Goal: Task Accomplishment & Management: Use online tool/utility

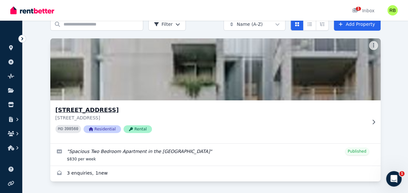
scroll to position [41, 0]
click at [114, 68] on img at bounding box center [215, 69] width 347 height 65
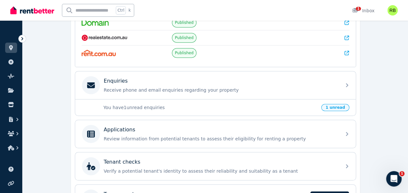
scroll to position [161, 0]
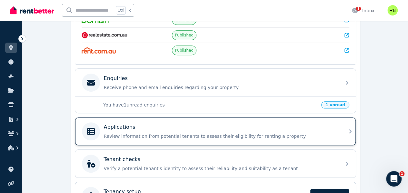
click at [269, 127] on div "Applications" at bounding box center [221, 127] width 234 height 8
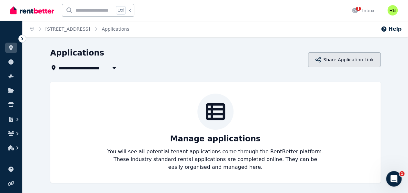
click at [352, 56] on button "Share Application Link" at bounding box center [344, 59] width 72 height 15
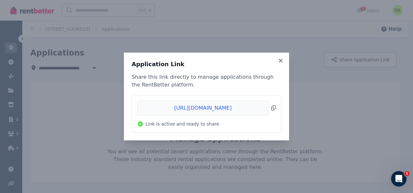
click at [273, 110] on span "Copied!" at bounding box center [206, 108] width 139 height 15
click at [283, 58] on icon at bounding box center [280, 61] width 6 height 6
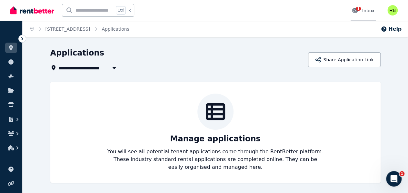
click at [364, 10] on div "1 Inbox" at bounding box center [363, 10] width 23 height 6
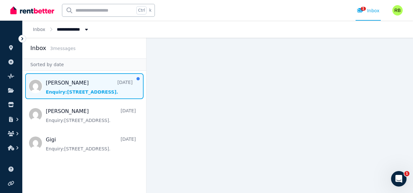
click at [75, 85] on span "Message list" at bounding box center [85, 86] width 124 height 26
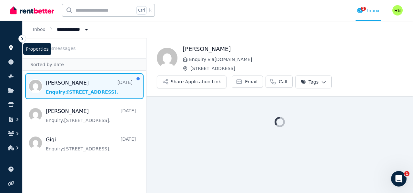
click at [9, 44] on link at bounding box center [11, 48] width 12 height 10
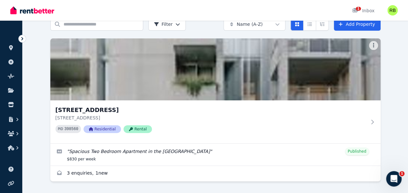
scroll to position [41, 0]
click at [18, 148] on icon "button" at bounding box center [17, 148] width 6 height 6
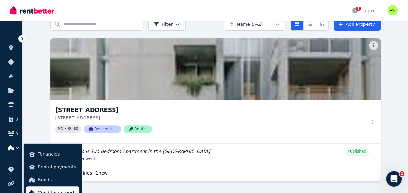
click at [54, 187] on link "Condition reports" at bounding box center [52, 192] width 53 height 13
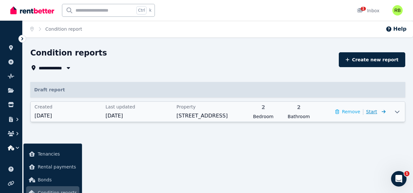
click at [376, 111] on span "Start" at bounding box center [371, 111] width 11 height 5
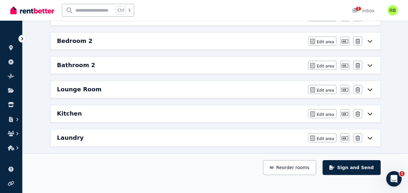
scroll to position [287, 0]
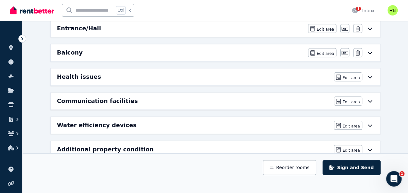
click at [241, 145] on div "Additional property condition" at bounding box center [193, 149] width 273 height 9
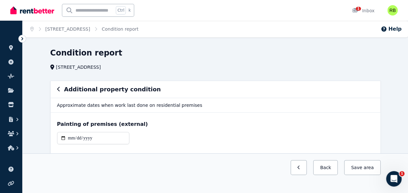
scroll to position [0, 0]
click at [75, 29] on link "[STREET_ADDRESS]" at bounding box center [67, 28] width 45 height 5
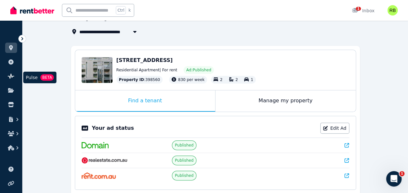
scroll to position [65, 0]
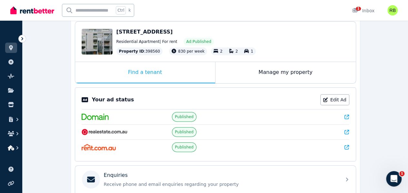
click at [8, 148] on icon "button" at bounding box center [11, 147] width 6 height 5
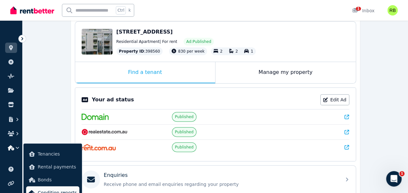
click at [60, 189] on span "Condition reports" at bounding box center [57, 193] width 39 height 8
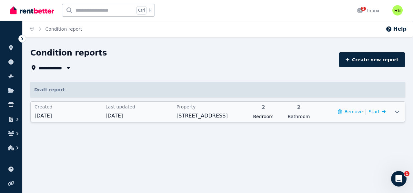
click at [399, 106] on div at bounding box center [396, 112] width 15 height 20
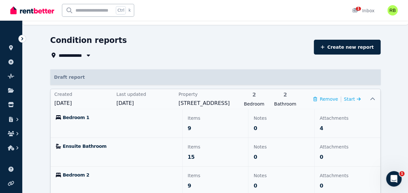
scroll to position [12, 0]
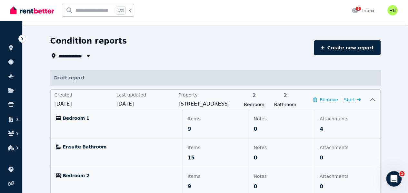
click at [287, 120] on p "Notes" at bounding box center [281, 119] width 55 height 8
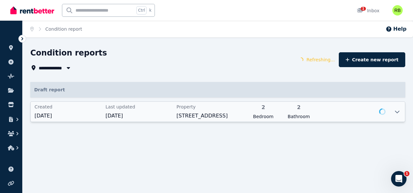
click at [393, 112] on icon at bounding box center [397, 111] width 8 height 5
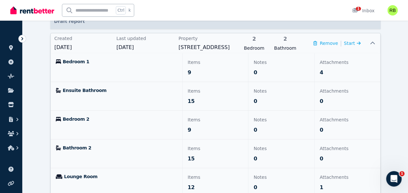
scroll to position [12, 0]
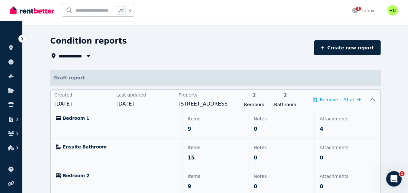
click at [270, 118] on p "Notes" at bounding box center [281, 119] width 55 height 8
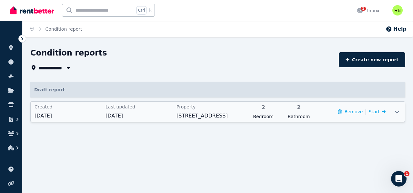
click at [224, 109] on span "Property" at bounding box center [209, 107] width 67 height 6
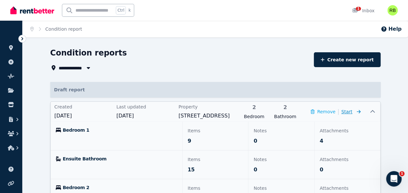
click at [361, 112] on span "Start" at bounding box center [350, 112] width 19 height 8
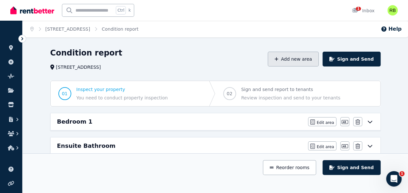
click at [295, 60] on button "Add new area" at bounding box center [293, 59] width 51 height 15
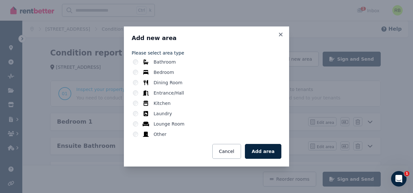
click at [137, 131] on div "Other" at bounding box center [207, 134] width 148 height 6
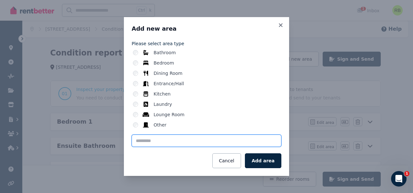
click at [157, 136] on input "text" at bounding box center [207, 141] width 150 height 12
type input "*"
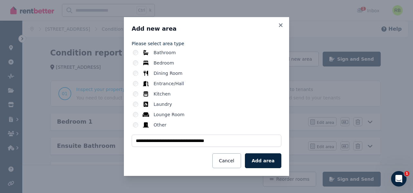
click at [256, 157] on button "Add area" at bounding box center [263, 160] width 36 height 15
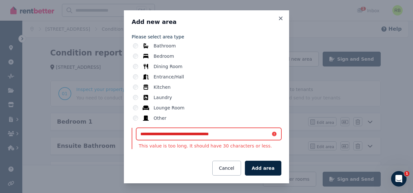
drag, startPoint x: 234, startPoint y: 131, endPoint x: 165, endPoint y: 115, distance: 71.3
click at [165, 115] on div "**********" at bounding box center [207, 103] width 150 height 145
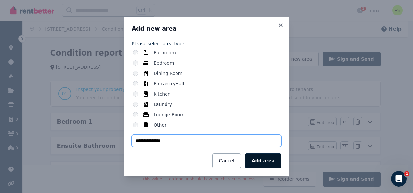
type input "**********"
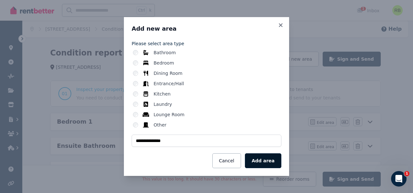
click at [260, 159] on button "Add area" at bounding box center [263, 160] width 36 height 15
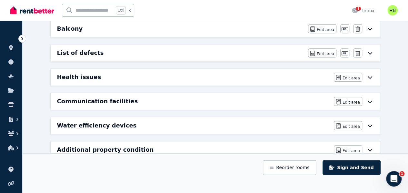
scroll to position [278, 0]
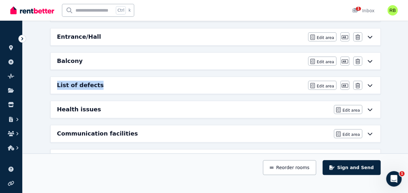
drag, startPoint x: 109, startPoint y: 81, endPoint x: 103, endPoint y: 68, distance: 14.2
click at [101, 67] on div "Bedroom 1 Edit area Edit area Edit name Delete Ensuite Bathroom Edit area Edit …" at bounding box center [216, 12] width 336 height 357
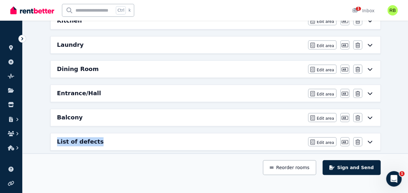
scroll to position [290, 0]
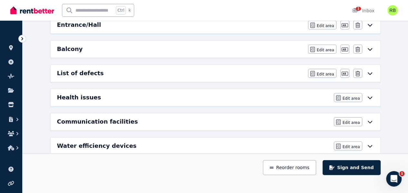
click at [369, 72] on icon at bounding box center [370, 73] width 8 height 5
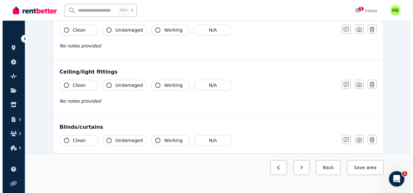
scroll to position [259, 0]
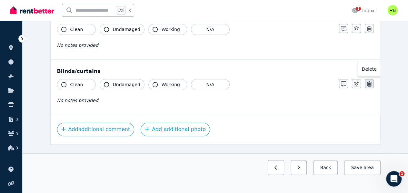
click at [370, 81] on icon "button" at bounding box center [369, 83] width 5 height 5
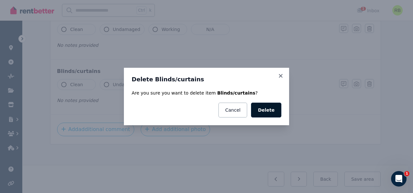
click at [266, 108] on button "Delete" at bounding box center [266, 110] width 30 height 15
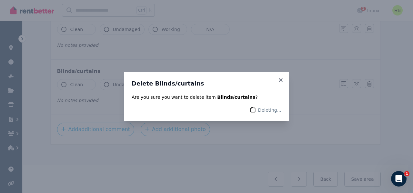
scroll to position [204, 0]
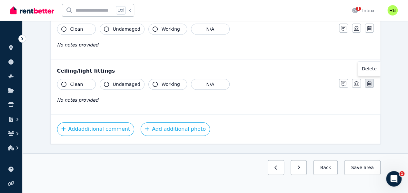
click at [369, 85] on icon "button" at bounding box center [369, 83] width 5 height 5
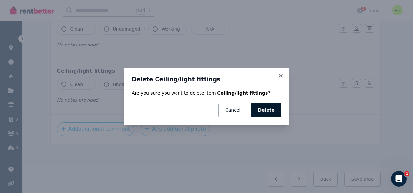
click at [261, 106] on button "Delete" at bounding box center [266, 110] width 30 height 15
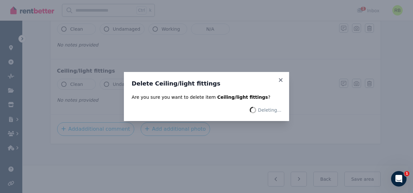
scroll to position [149, 0]
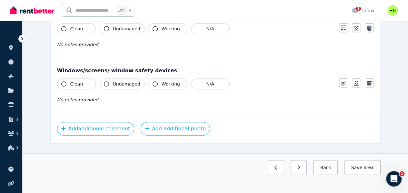
click at [370, 82] on icon "button" at bounding box center [369, 83] width 5 height 5
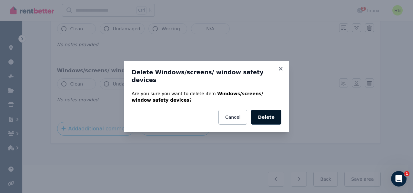
click at [270, 112] on button "Delete" at bounding box center [266, 117] width 30 height 15
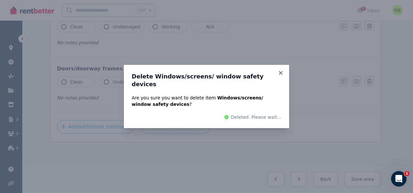
scroll to position [95, 0]
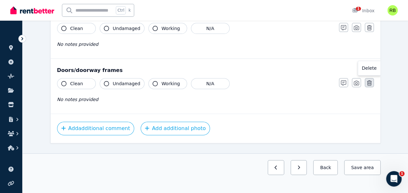
click at [369, 81] on icon "button" at bounding box center [369, 82] width 5 height 5
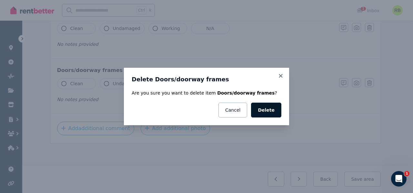
click at [272, 112] on button "Delete" at bounding box center [266, 110] width 30 height 15
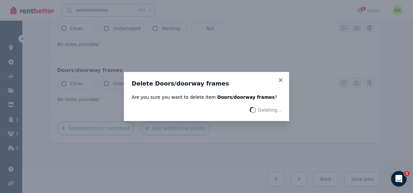
scroll to position [40, 0]
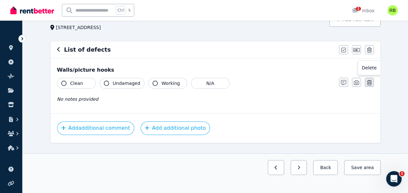
click at [369, 80] on icon "button" at bounding box center [369, 82] width 5 height 5
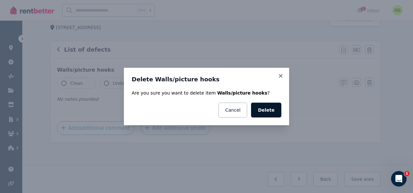
click at [270, 113] on button "Delete" at bounding box center [266, 110] width 30 height 15
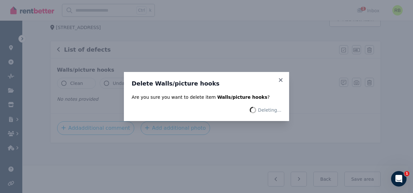
scroll to position [0, 0]
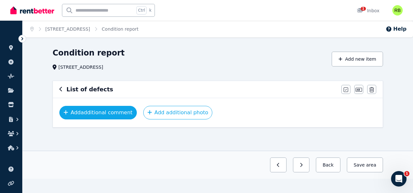
click at [101, 109] on button "Add additional comment" at bounding box center [97, 113] width 77 height 14
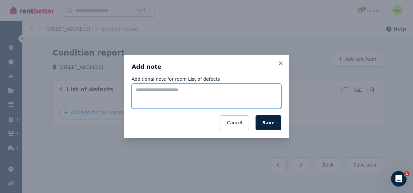
click at [177, 94] on textarea "Additional note for room List of defects" at bounding box center [207, 96] width 150 height 25
type textarea "*"
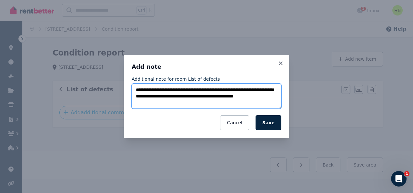
paste textarea "**********"
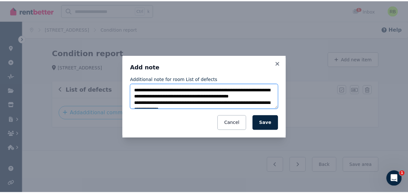
scroll to position [10, 0]
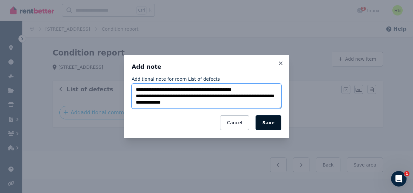
type textarea "**********"
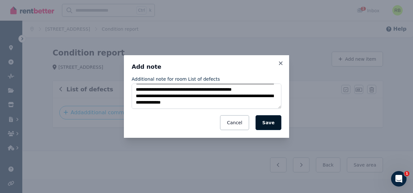
click at [266, 121] on button "Save" at bounding box center [269, 122] width 26 height 15
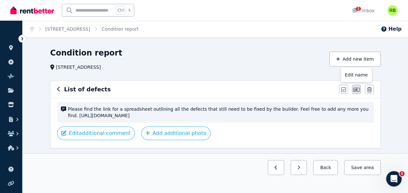
click at [354, 86] on button "button" at bounding box center [356, 89] width 9 height 9
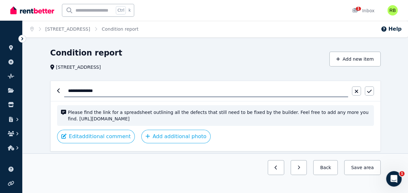
drag, startPoint x: 106, startPoint y: 90, endPoint x: 0, endPoint y: 59, distance: 110.8
click at [0, 58] on div "**********" at bounding box center [204, 96] width 408 height 193
type input "**********"
click at [370, 91] on icon "button" at bounding box center [369, 91] width 5 height 3
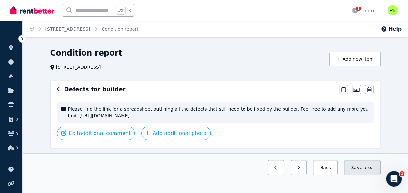
click at [364, 175] on button "Save area" at bounding box center [362, 167] width 36 height 15
click at [360, 175] on button "Save area" at bounding box center [362, 167] width 36 height 15
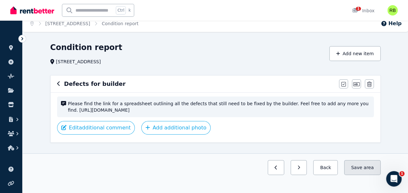
click at [367, 171] on span "area" at bounding box center [369, 167] width 10 height 6
click at [335, 175] on button "Back" at bounding box center [325, 167] width 25 height 15
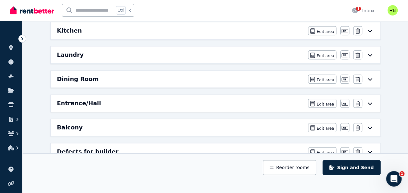
scroll to position [231, 0]
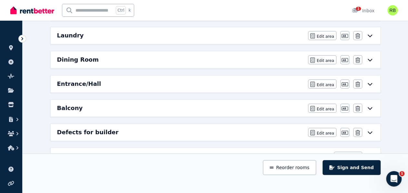
click at [236, 128] on div "Defects for builder" at bounding box center [180, 132] width 247 height 9
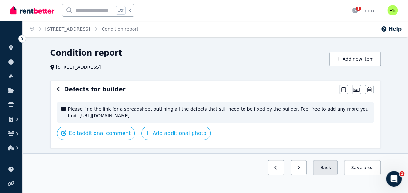
click at [327, 175] on button "Back" at bounding box center [325, 167] width 25 height 15
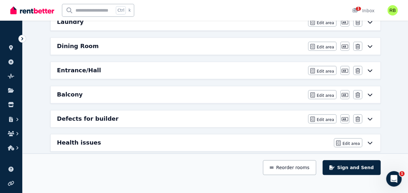
scroll to position [258, 0]
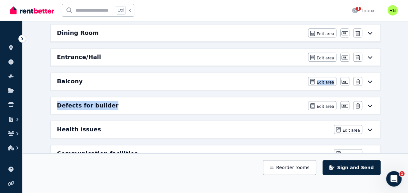
drag, startPoint x: 203, startPoint y: 101, endPoint x: 196, endPoint y: 84, distance: 18.9
click at [196, 84] on div "Bedroom 1 Edit area Edit area Edit name Delete Ensuite Bathroom Edit area Edit …" at bounding box center [216, 33] width 336 height 356
click at [190, 97] on div "Defects for builder Edit area Edit area Edit name Delete" at bounding box center [216, 105] width 330 height 17
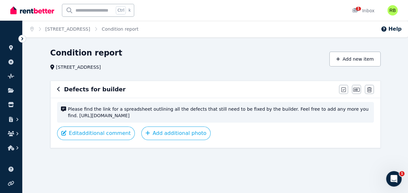
scroll to position [0, 0]
click at [61, 90] on div "Defects for builder" at bounding box center [196, 89] width 278 height 9
click at [58, 89] on icon "button" at bounding box center [58, 88] width 3 height 5
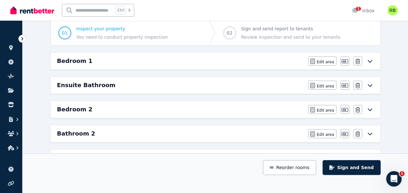
scroll to position [52, 0]
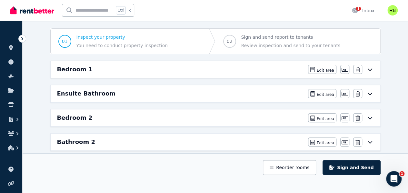
click at [145, 67] on div "Bedroom 1" at bounding box center [180, 69] width 247 height 9
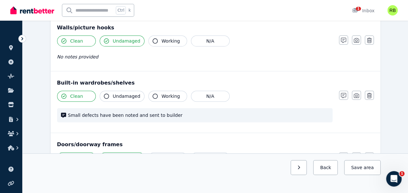
scroll to position [0, 0]
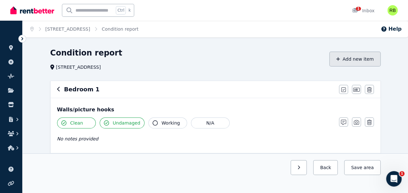
click at [345, 58] on button "Add new item" at bounding box center [354, 59] width 51 height 15
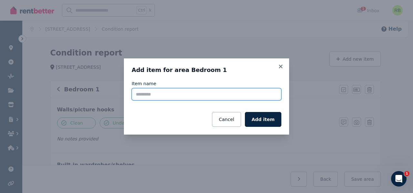
click at [243, 96] on input "Item name" at bounding box center [207, 94] width 150 height 12
type input "*********"
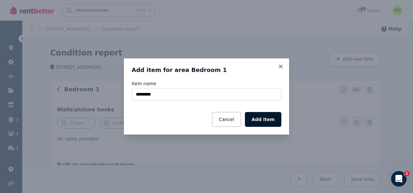
click at [265, 114] on button "Add item" at bounding box center [263, 119] width 36 height 15
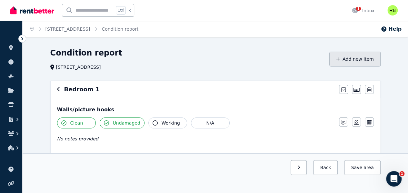
click at [350, 60] on button "Add new item" at bounding box center [354, 59] width 51 height 15
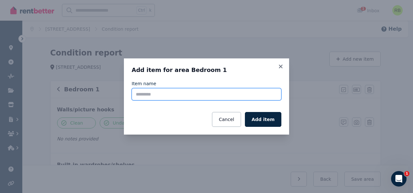
click at [208, 93] on input "Item name" at bounding box center [207, 94] width 150 height 12
type input "**********"
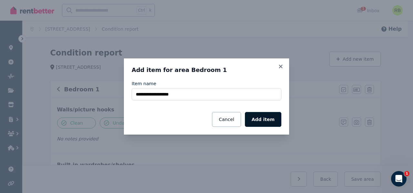
click at [263, 118] on button "Add item" at bounding box center [263, 119] width 36 height 15
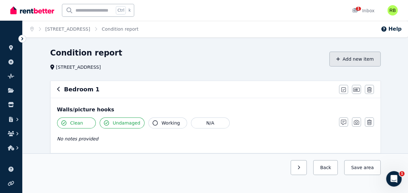
click at [357, 61] on button "Add new item" at bounding box center [354, 59] width 51 height 15
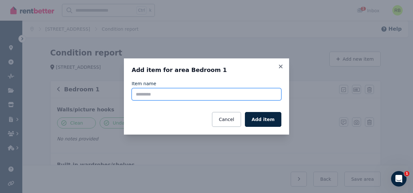
click at [186, 97] on input "Item name" at bounding box center [207, 94] width 150 height 12
type input "**********"
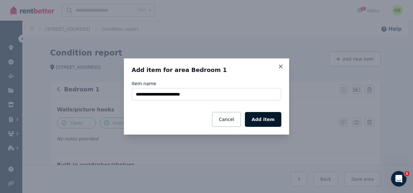
click at [264, 116] on button "Add item" at bounding box center [263, 119] width 36 height 15
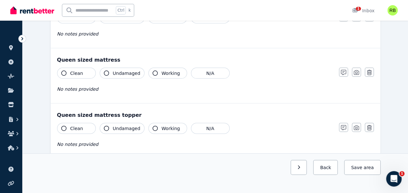
scroll to position [633, 0]
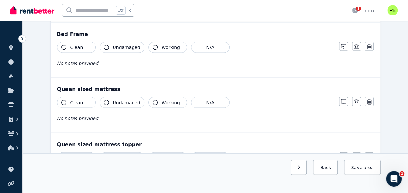
click at [73, 99] on span "Clean" at bounding box center [76, 102] width 13 height 6
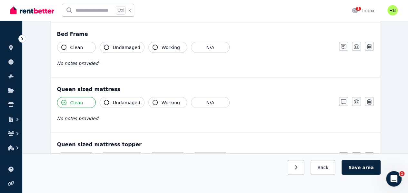
click at [126, 99] on span "Undamaged" at bounding box center [126, 102] width 27 height 6
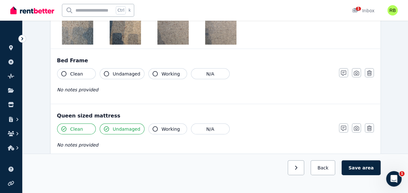
scroll to position [600, 0]
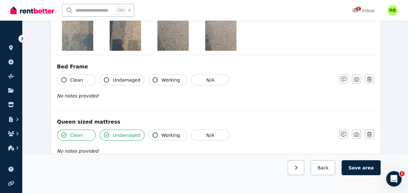
drag, startPoint x: 70, startPoint y: 72, endPoint x: 112, endPoint y: 76, distance: 42.2
click at [76, 76] on span "Clean" at bounding box center [76, 79] width 13 height 6
click at [117, 74] on button "Undamaged" at bounding box center [122, 79] width 45 height 11
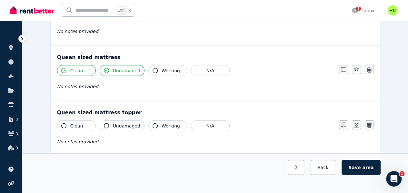
scroll to position [665, 0]
click at [83, 120] on button "Clean" at bounding box center [76, 125] width 39 height 11
click at [121, 122] on span "Undamaged" at bounding box center [126, 125] width 27 height 6
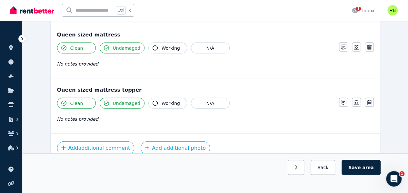
scroll to position [697, 0]
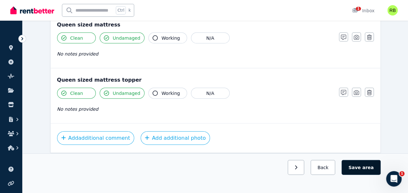
click at [357, 175] on button "Save area" at bounding box center [361, 167] width 39 height 15
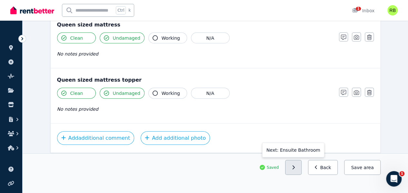
click at [301, 175] on button "button" at bounding box center [293, 167] width 16 height 15
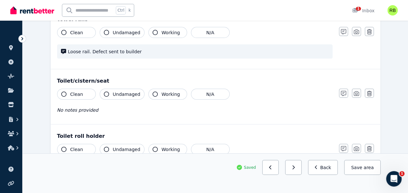
scroll to position [814, 0]
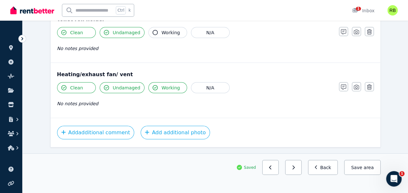
click at [301, 175] on button "button" at bounding box center [293, 167] width 16 height 15
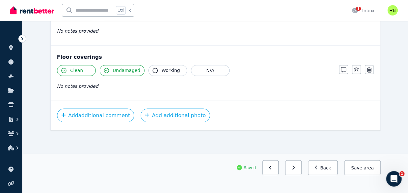
scroll to position [491, 0]
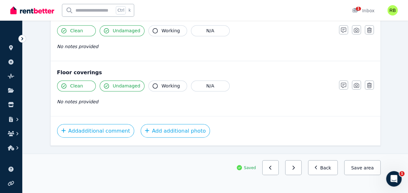
click at [301, 175] on button "button" at bounding box center [293, 167] width 16 height 15
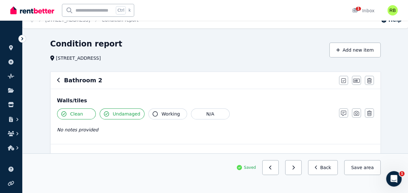
scroll to position [0, 0]
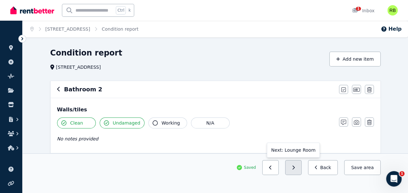
click at [297, 175] on button "button" at bounding box center [293, 167] width 16 height 15
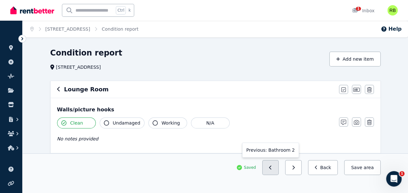
click at [274, 175] on button "button" at bounding box center [270, 167] width 16 height 15
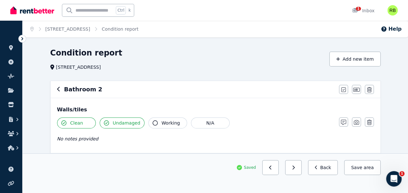
click at [274, 175] on button "button" at bounding box center [270, 167] width 16 height 15
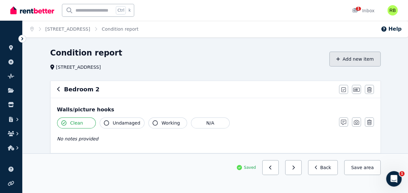
click at [348, 59] on button "Add new item" at bounding box center [354, 59] width 51 height 15
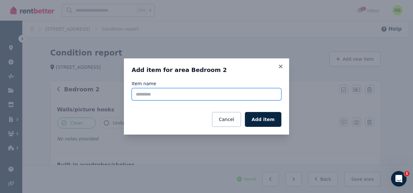
click at [204, 90] on input "Item name" at bounding box center [207, 94] width 150 height 12
type input "*"
type input "**********"
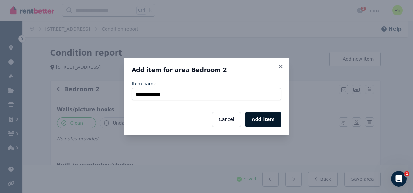
click at [262, 118] on button "Add item" at bounding box center [263, 119] width 36 height 15
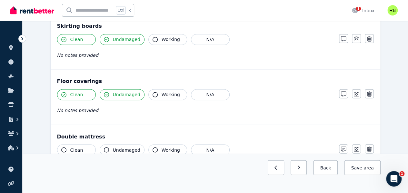
scroll to position [546, 0]
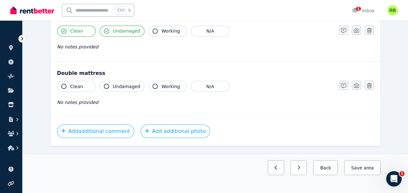
click at [66, 85] on button "Clean" at bounding box center [76, 86] width 39 height 11
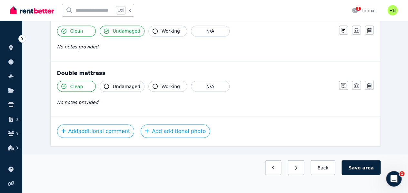
click at [65, 85] on button "Clean" at bounding box center [76, 86] width 39 height 11
click at [115, 84] on span "Undamaged" at bounding box center [126, 86] width 27 height 6
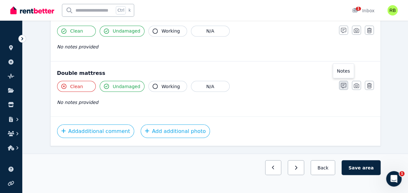
click at [345, 84] on icon "button" at bounding box center [343, 85] width 5 height 5
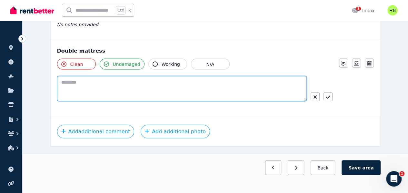
drag, startPoint x: 183, startPoint y: 78, endPoint x: 190, endPoint y: 82, distance: 8.4
click at [183, 78] on textarea at bounding box center [182, 88] width 250 height 25
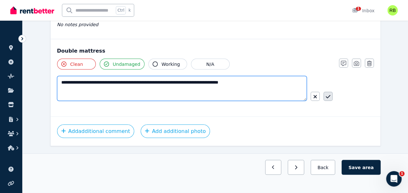
type textarea "**********"
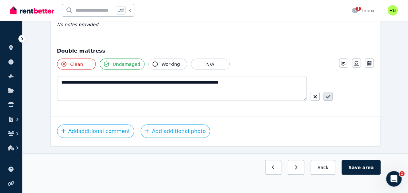
click at [329, 94] on icon "button" at bounding box center [328, 96] width 5 height 5
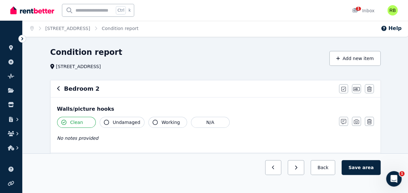
scroll to position [0, 0]
click at [58, 88] on icon "button" at bounding box center [58, 89] width 3 height 5
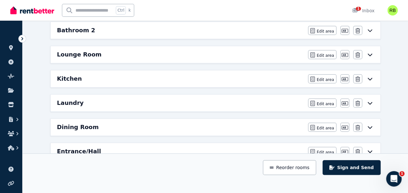
scroll to position [85, 0]
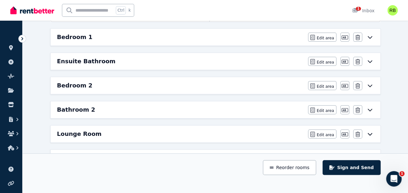
click at [67, 35] on h6 "Bedroom 1" at bounding box center [74, 37] width 35 height 9
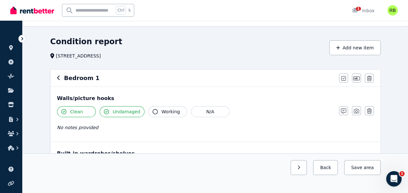
scroll to position [0, 0]
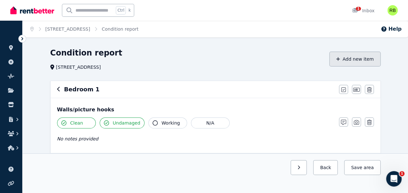
click at [345, 54] on button "Add new item" at bounding box center [354, 59] width 51 height 15
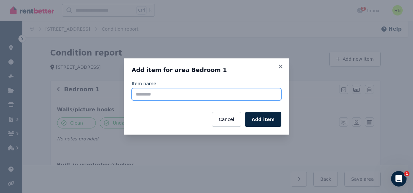
click at [206, 94] on input "Item name" at bounding box center [207, 94] width 150 height 12
type input "**********"
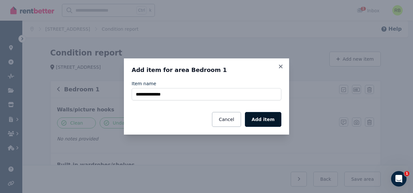
click at [267, 118] on button "Add item" at bounding box center [263, 119] width 36 height 15
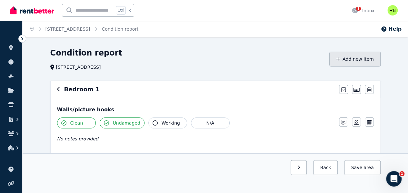
click at [349, 56] on button "Add new item" at bounding box center [354, 59] width 51 height 15
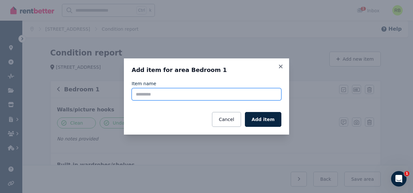
click at [193, 91] on input "Item name" at bounding box center [207, 94] width 150 height 12
type input "**********"
click button "Add item" at bounding box center [263, 119] width 36 height 15
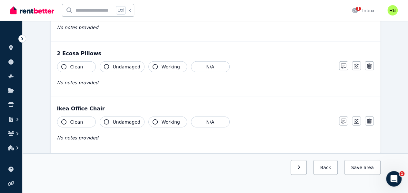
scroll to position [807, 0]
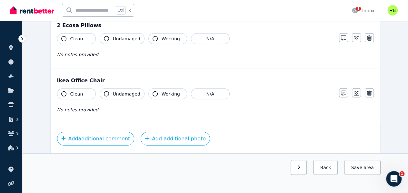
drag, startPoint x: 76, startPoint y: 80, endPoint x: 112, endPoint y: 85, distance: 36.5
click at [77, 91] on span "Clean" at bounding box center [76, 94] width 13 height 6
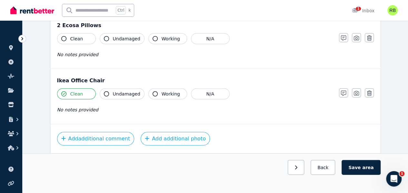
click at [112, 88] on button "Undamaged" at bounding box center [122, 93] width 45 height 11
click at [163, 91] on span "Working" at bounding box center [171, 94] width 18 height 6
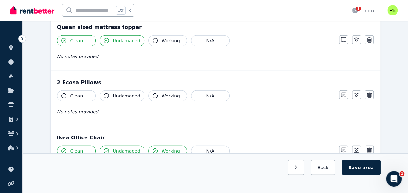
scroll to position [710, 0]
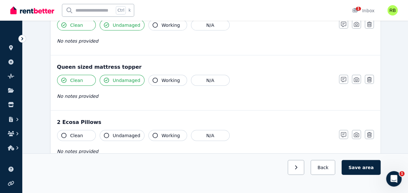
drag, startPoint x: 85, startPoint y: 122, endPoint x: 148, endPoint y: 136, distance: 64.7
click at [86, 130] on button "Clean" at bounding box center [76, 135] width 39 height 11
drag, startPoint x: 115, startPoint y: 123, endPoint x: 118, endPoint y: 122, distance: 3.5
click at [115, 132] on span "Undamaged" at bounding box center [126, 135] width 27 height 6
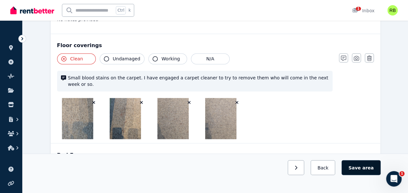
scroll to position [484, 0]
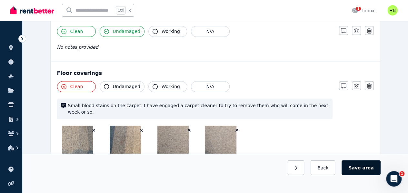
click at [360, 175] on button "Save area" at bounding box center [361, 167] width 39 height 15
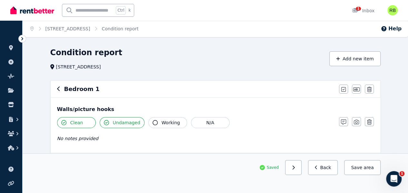
scroll to position [0, 0]
click at [57, 87] on icon "button" at bounding box center [58, 88] width 3 height 5
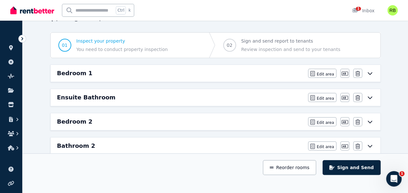
scroll to position [85, 0]
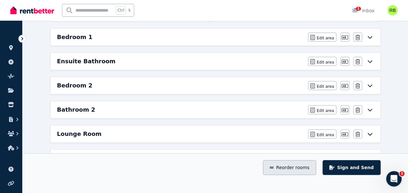
click at [299, 175] on button "Reorder rooms" at bounding box center [289, 167] width 53 height 15
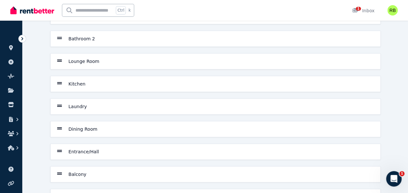
scroll to position [127, 0]
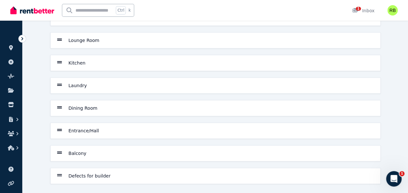
click at [61, 172] on icon at bounding box center [59, 175] width 5 height 6
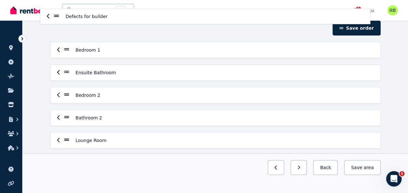
scroll to position [0, 0]
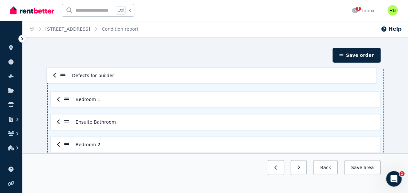
drag, startPoint x: 65, startPoint y: 147, endPoint x: 61, endPoint y: 73, distance: 74.3
click at [61, 73] on div "Bedroom 1 Ensuite Bathroom Bedroom 2 Bathroom 2 Lounge Room Kitchen Laundry Din…" at bounding box center [216, 190] width 336 height 242
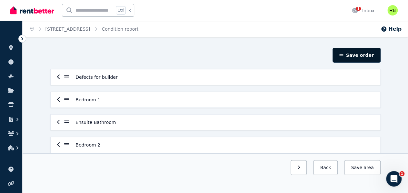
click at [354, 55] on button "Save order" at bounding box center [357, 55] width 48 height 15
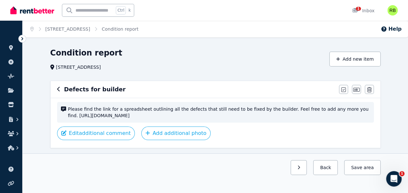
click at [58, 86] on button "button" at bounding box center [58, 89] width 3 height 8
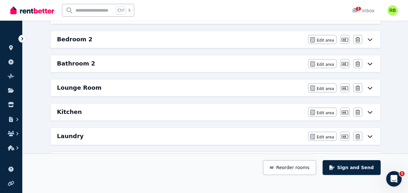
scroll to position [117, 0]
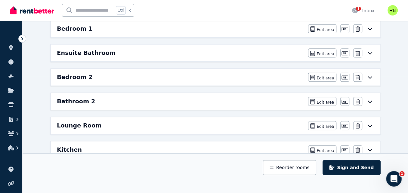
click at [173, 121] on div "Lounge Room" at bounding box center [180, 125] width 247 height 9
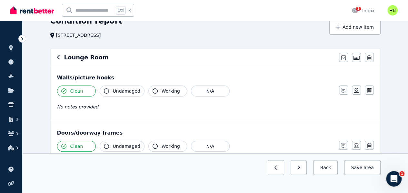
scroll to position [0, 0]
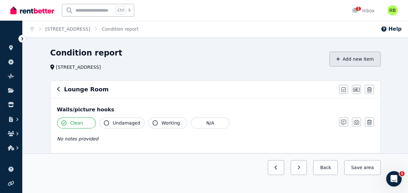
click at [348, 58] on button "Add new item" at bounding box center [354, 59] width 51 height 15
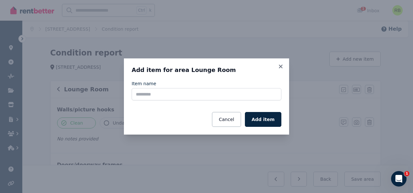
click at [203, 87] on div "Item name" at bounding box center [207, 90] width 150 height 20
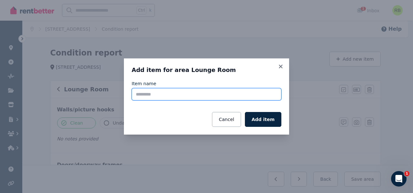
click at [203, 91] on input "Item name" at bounding box center [207, 94] width 150 height 12
type input "**********"
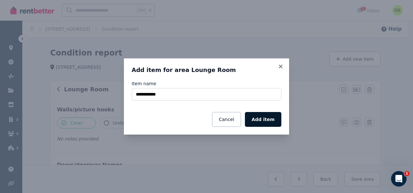
click at [262, 117] on button "Add item" at bounding box center [263, 119] width 36 height 15
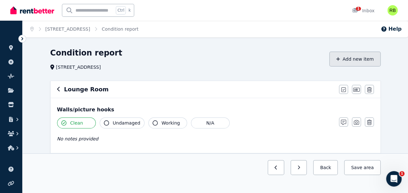
click at [359, 61] on button "Add new item" at bounding box center [354, 59] width 51 height 15
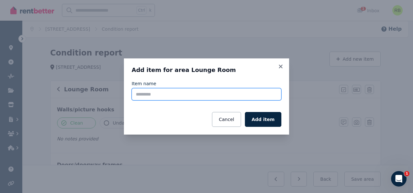
click at [201, 95] on input "Item name" at bounding box center [207, 94] width 150 height 12
type input "**********"
click button "Add item" at bounding box center [263, 119] width 36 height 15
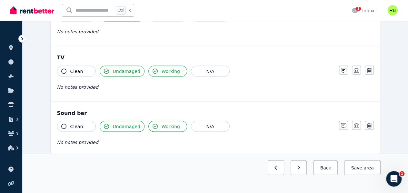
scroll to position [813, 0]
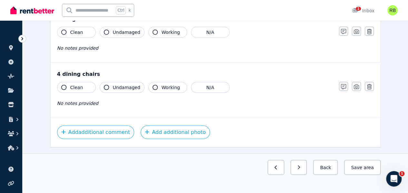
drag, startPoint x: 81, startPoint y: 80, endPoint x: 120, endPoint y: 82, distance: 39.1
click at [82, 82] on button "Clean" at bounding box center [76, 87] width 39 height 11
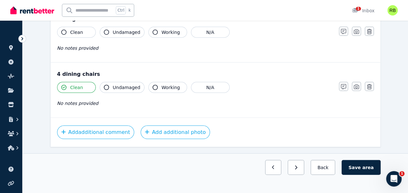
click at [83, 83] on button "Clean" at bounding box center [76, 87] width 39 height 11
click at [76, 84] on span "Clean" at bounding box center [76, 87] width 13 height 6
click at [78, 84] on span "Clean" at bounding box center [76, 87] width 13 height 6
click at [77, 84] on span "Clean" at bounding box center [76, 87] width 13 height 6
drag, startPoint x: 120, startPoint y: 84, endPoint x: 369, endPoint y: 123, distance: 252.2
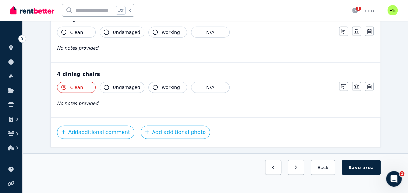
click at [121, 84] on span "Undamaged" at bounding box center [126, 87] width 27 height 6
click at [340, 82] on button "button" at bounding box center [343, 86] width 9 height 9
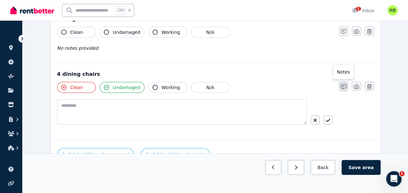
scroll to position [836, 0]
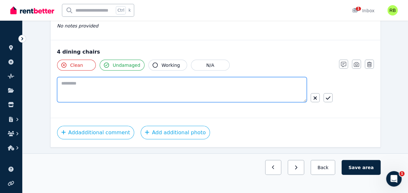
click at [265, 89] on textarea at bounding box center [182, 89] width 250 height 25
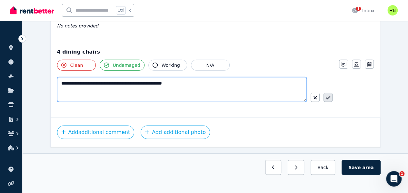
type textarea "**********"
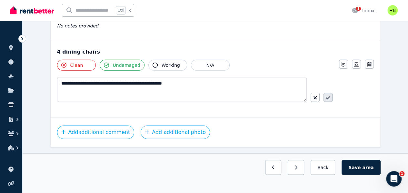
click at [326, 93] on button "button" at bounding box center [328, 97] width 9 height 9
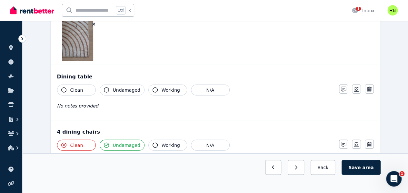
scroll to position [755, 0]
drag, startPoint x: 74, startPoint y: 84, endPoint x: 81, endPoint y: 83, distance: 7.8
click at [74, 87] on span "Clean" at bounding box center [76, 90] width 13 height 6
click at [122, 88] on span "Undamaged" at bounding box center [126, 90] width 27 height 6
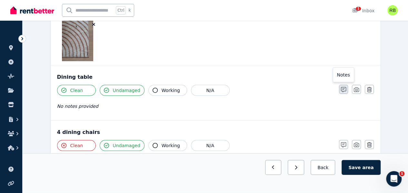
click at [341, 87] on icon "button" at bounding box center [343, 89] width 5 height 5
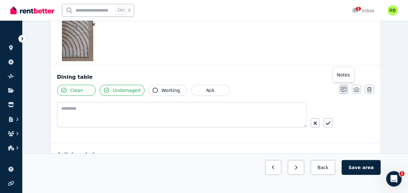
scroll to position [778, 0]
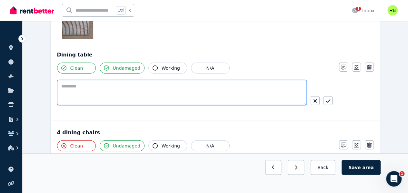
click at [262, 96] on textarea at bounding box center [182, 92] width 250 height 25
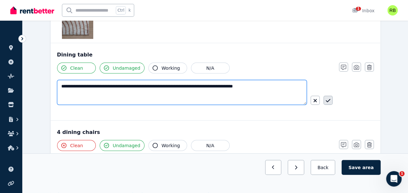
type textarea "**********"
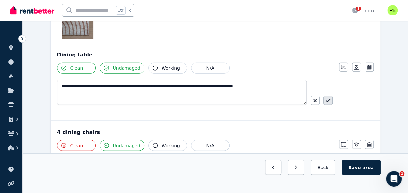
click at [327, 98] on icon "button" at bounding box center [328, 100] width 5 height 5
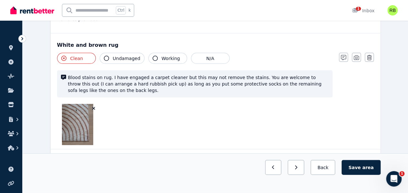
scroll to position [826, 0]
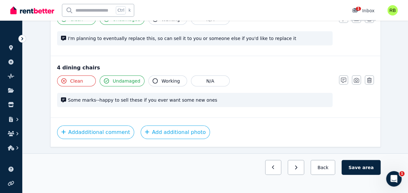
click at [362, 9] on div "1" at bounding box center [357, 10] width 10 height 6
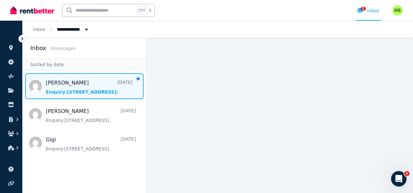
click at [63, 91] on span "Message list" at bounding box center [85, 86] width 124 height 26
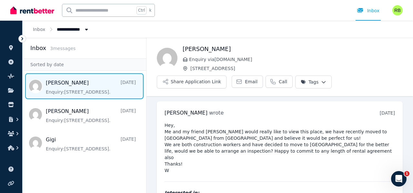
click at [34, 8] on img at bounding box center [32, 10] width 44 height 10
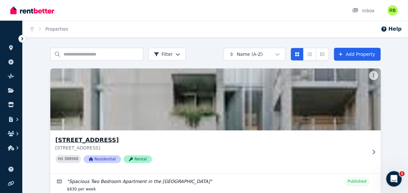
click at [99, 98] on img at bounding box center [215, 99] width 347 height 65
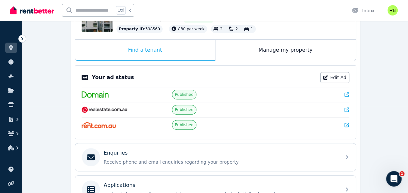
scroll to position [97, 0]
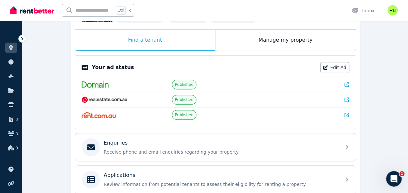
click at [347, 84] on icon at bounding box center [347, 84] width 5 height 5
